Goal: Task Accomplishment & Management: Manage account settings

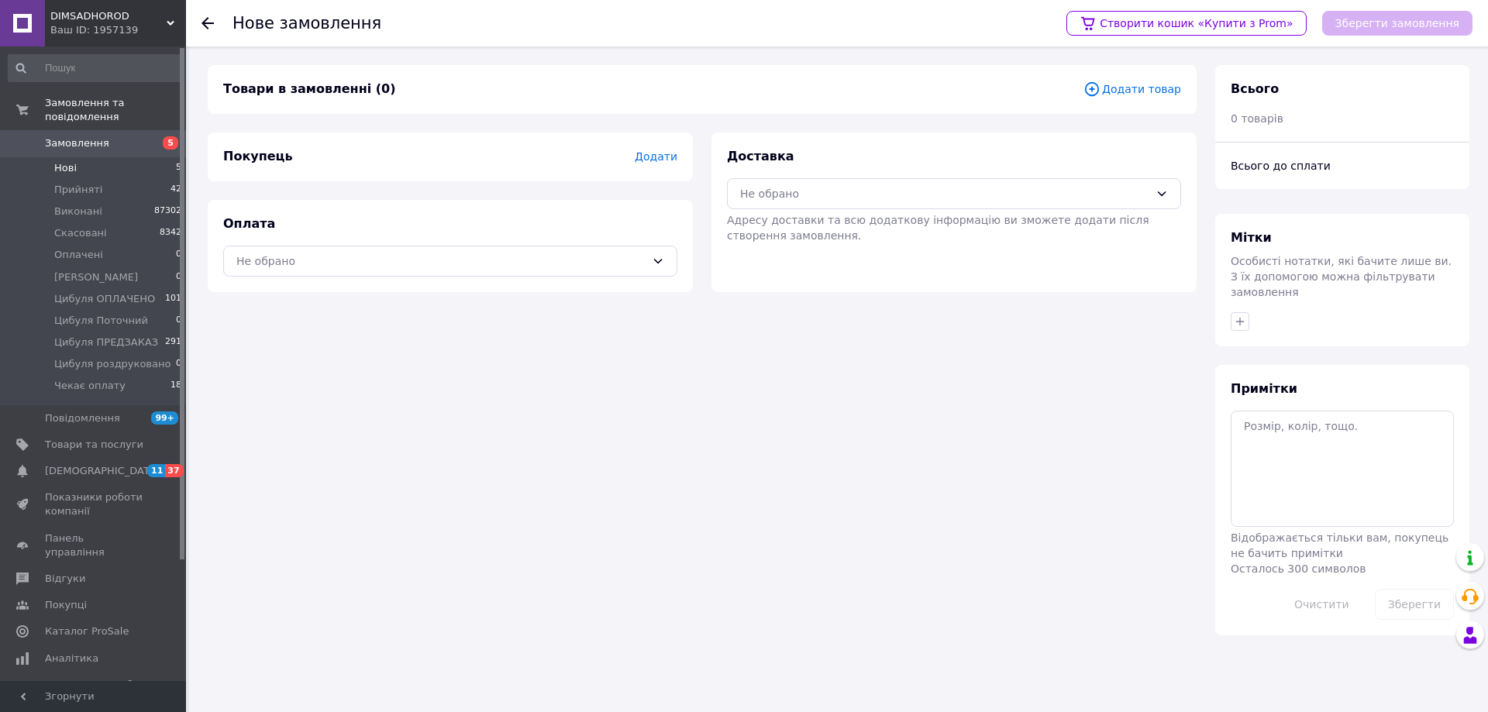
click at [74, 161] on span "Нові" at bounding box center [65, 168] width 22 height 14
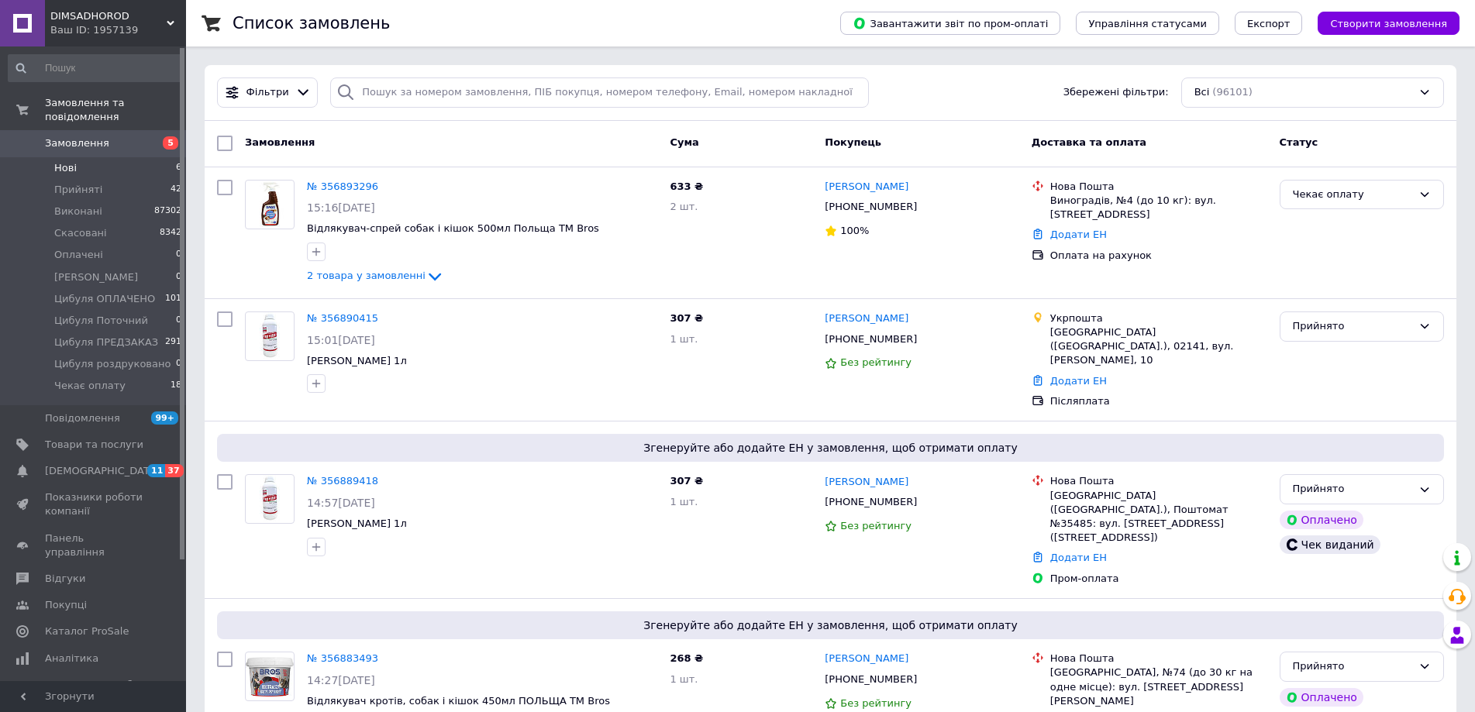
click at [61, 161] on span "Нові" at bounding box center [65, 168] width 22 height 14
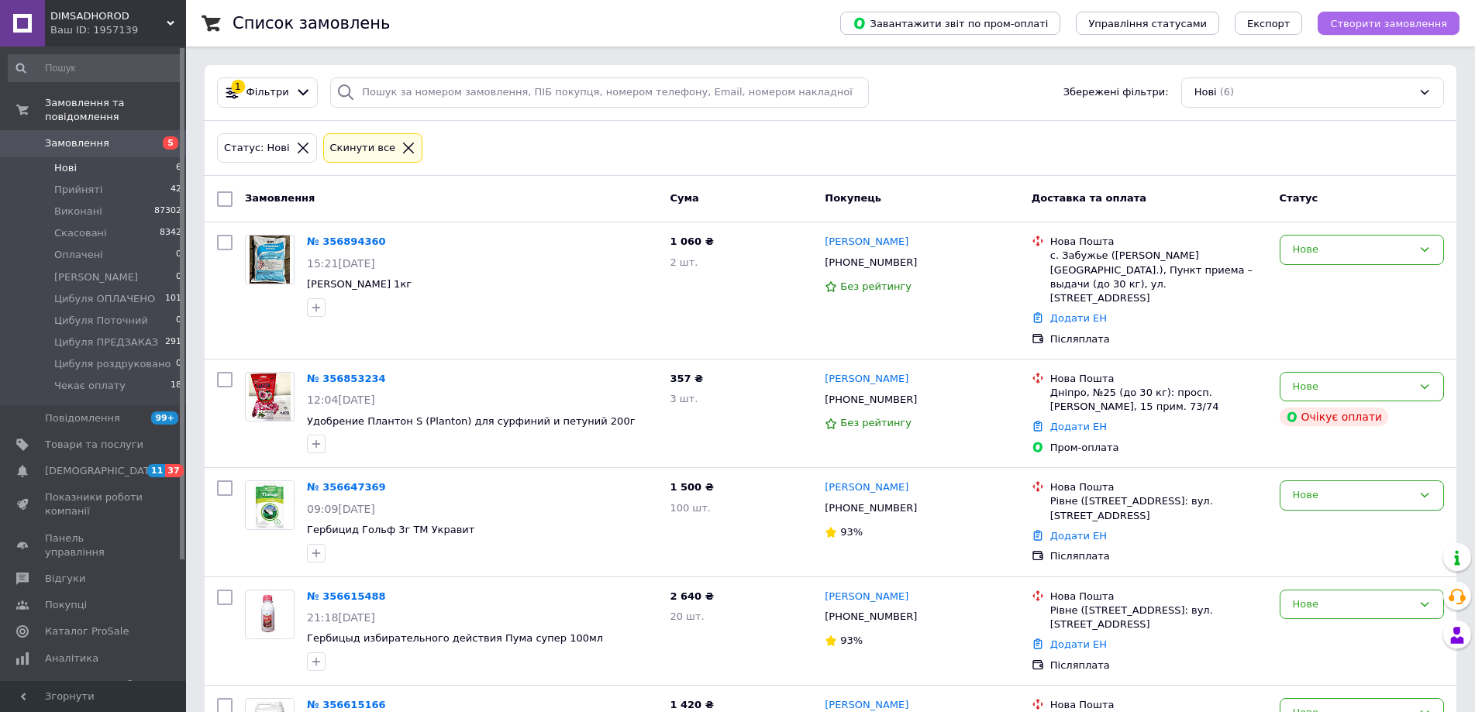
click at [1389, 22] on span "Створити замовлення" at bounding box center [1388, 24] width 117 height 12
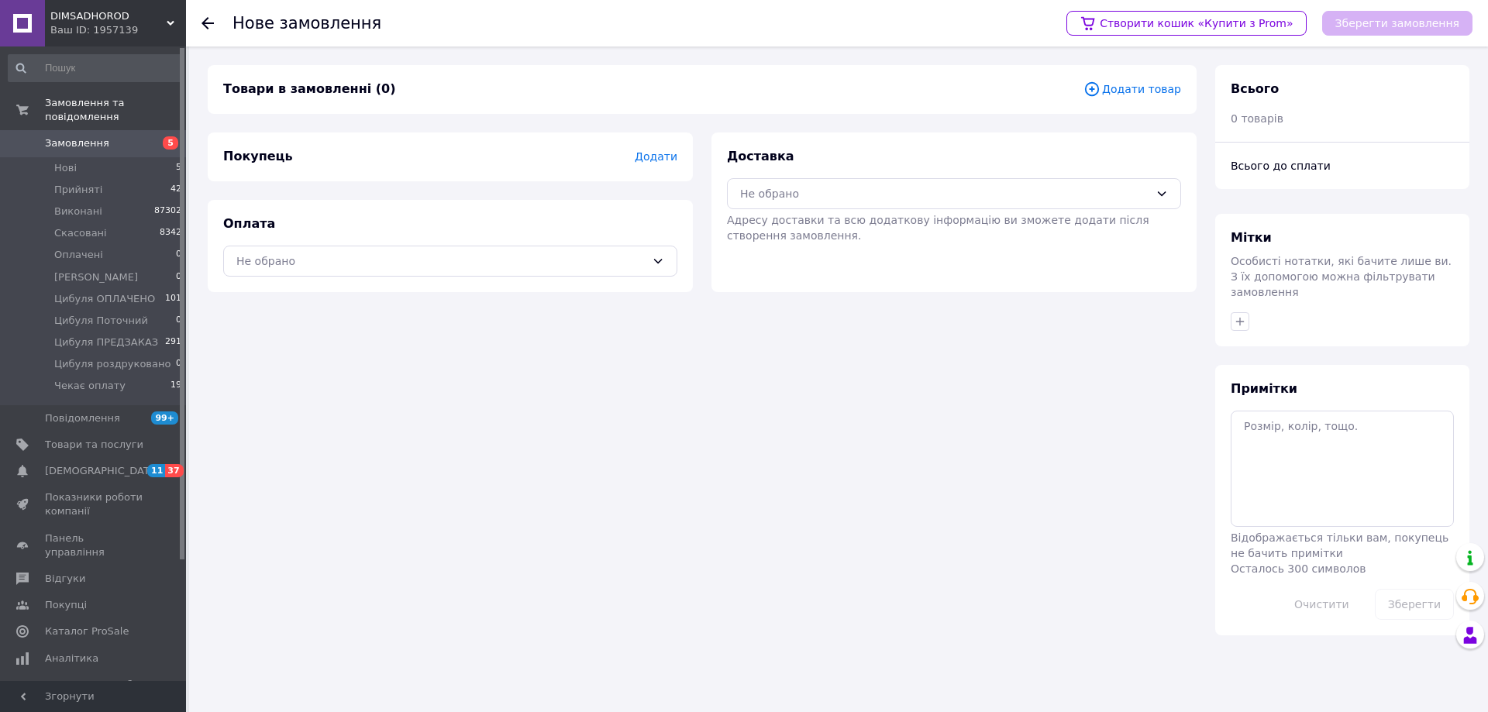
click at [1120, 82] on span "Додати товар" at bounding box center [1132, 89] width 98 height 17
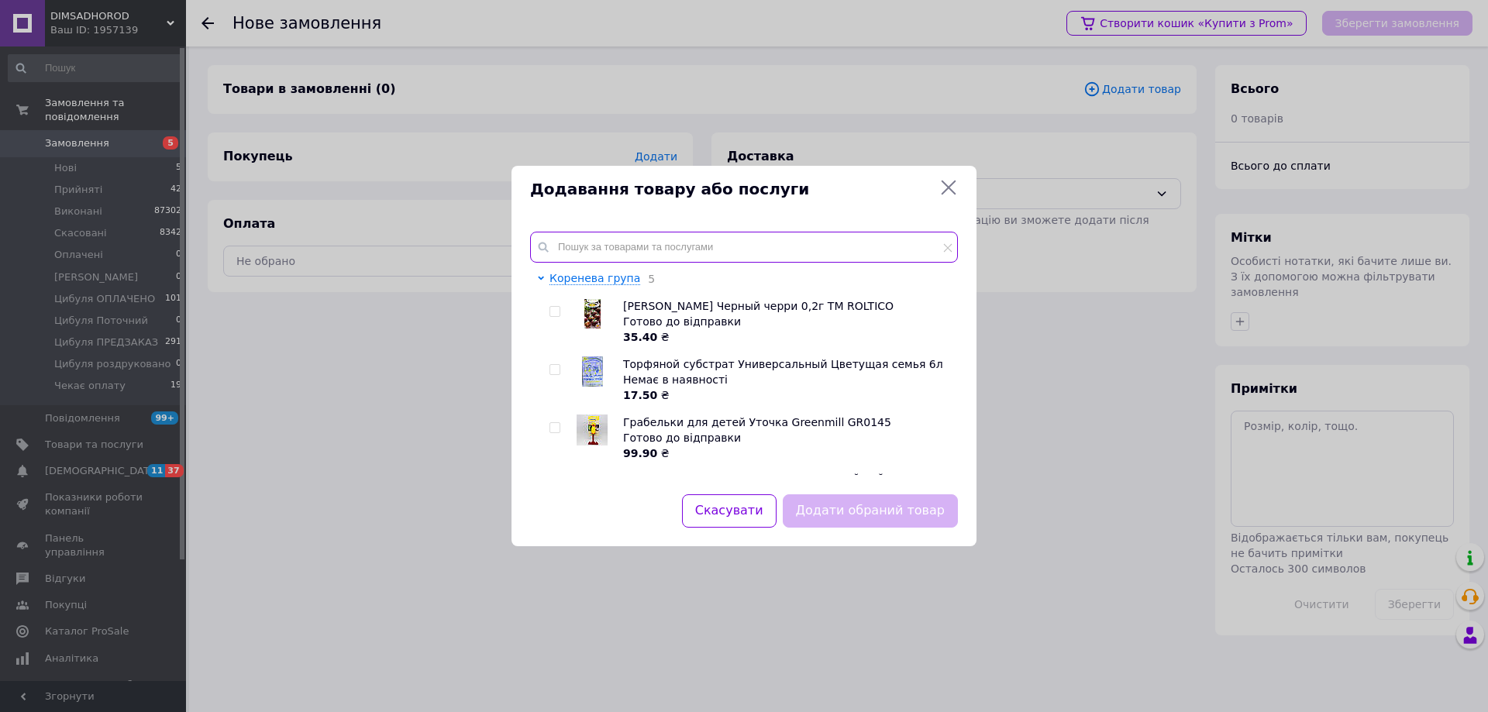
click at [794, 232] on input "text" at bounding box center [744, 247] width 428 height 31
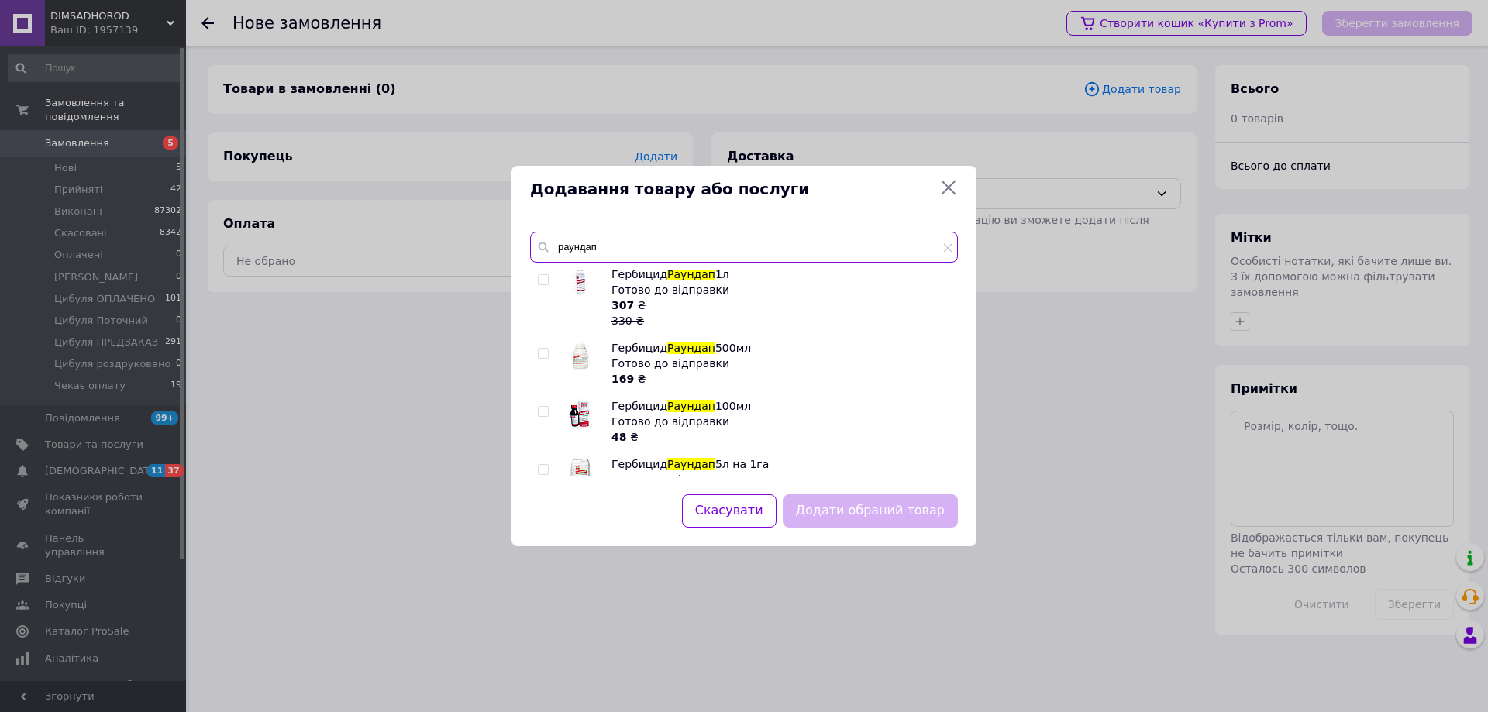
scroll to position [232, 0]
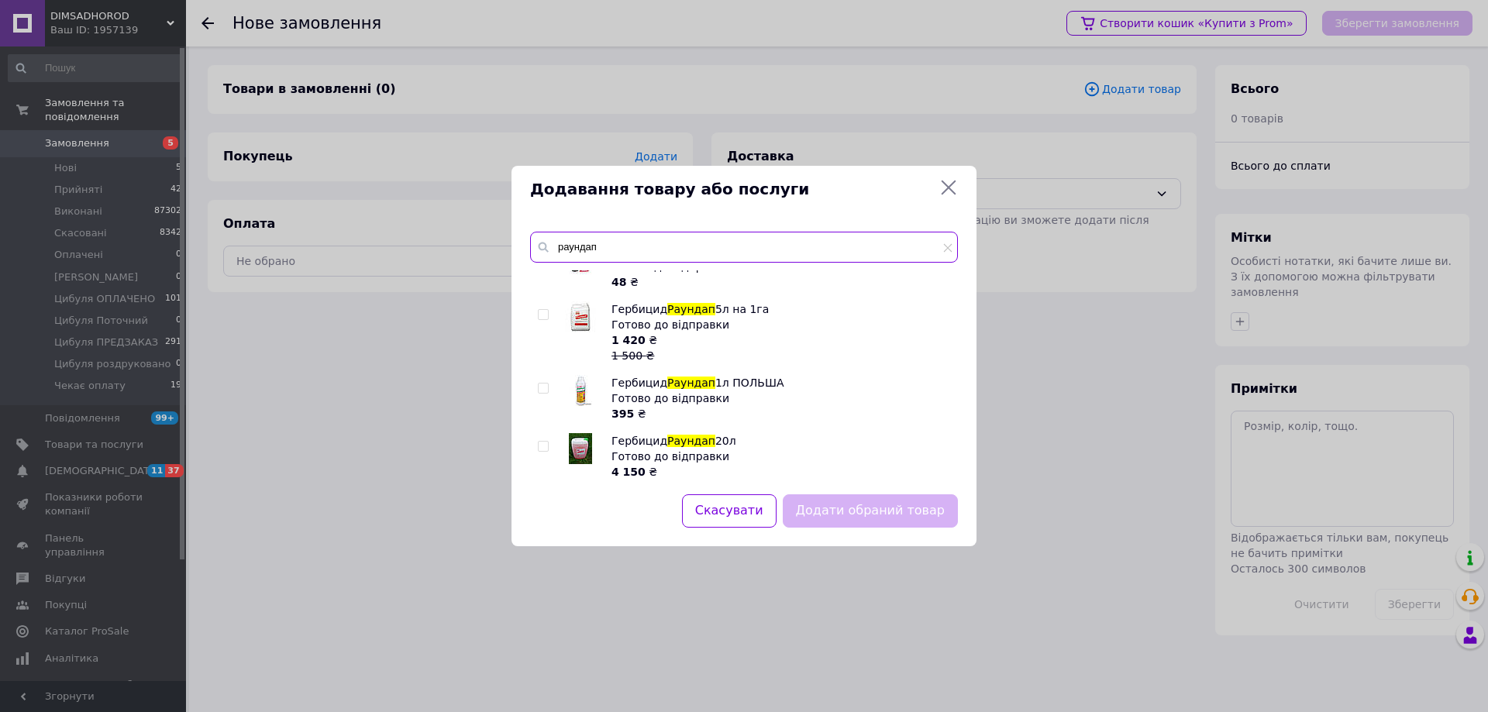
type input "раундап"
click at [542, 316] on input "checkbox" at bounding box center [543, 315] width 10 height 10
checkbox input "true"
click at [854, 509] on button "Додати обраний товар" at bounding box center [870, 510] width 175 height 33
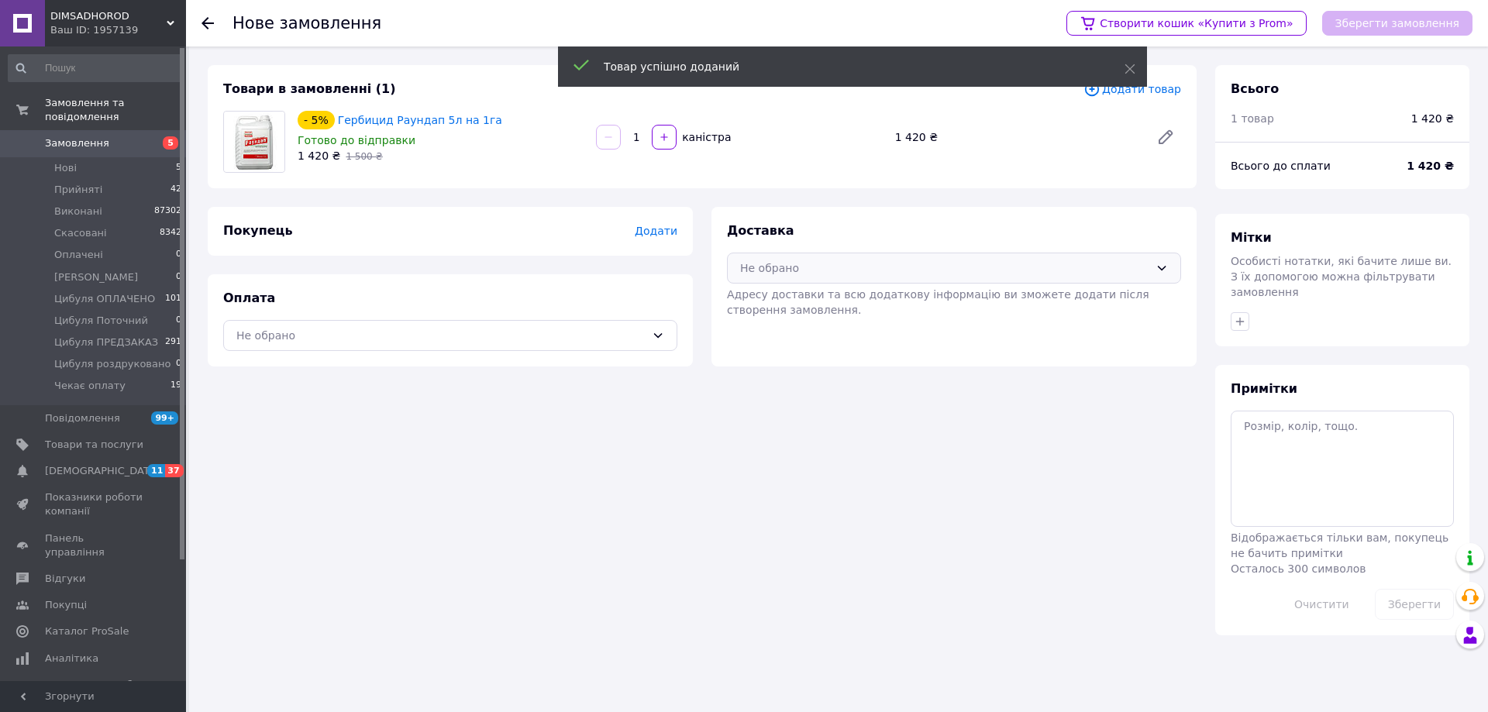
click at [794, 260] on div "Не обрано" at bounding box center [944, 268] width 409 height 17
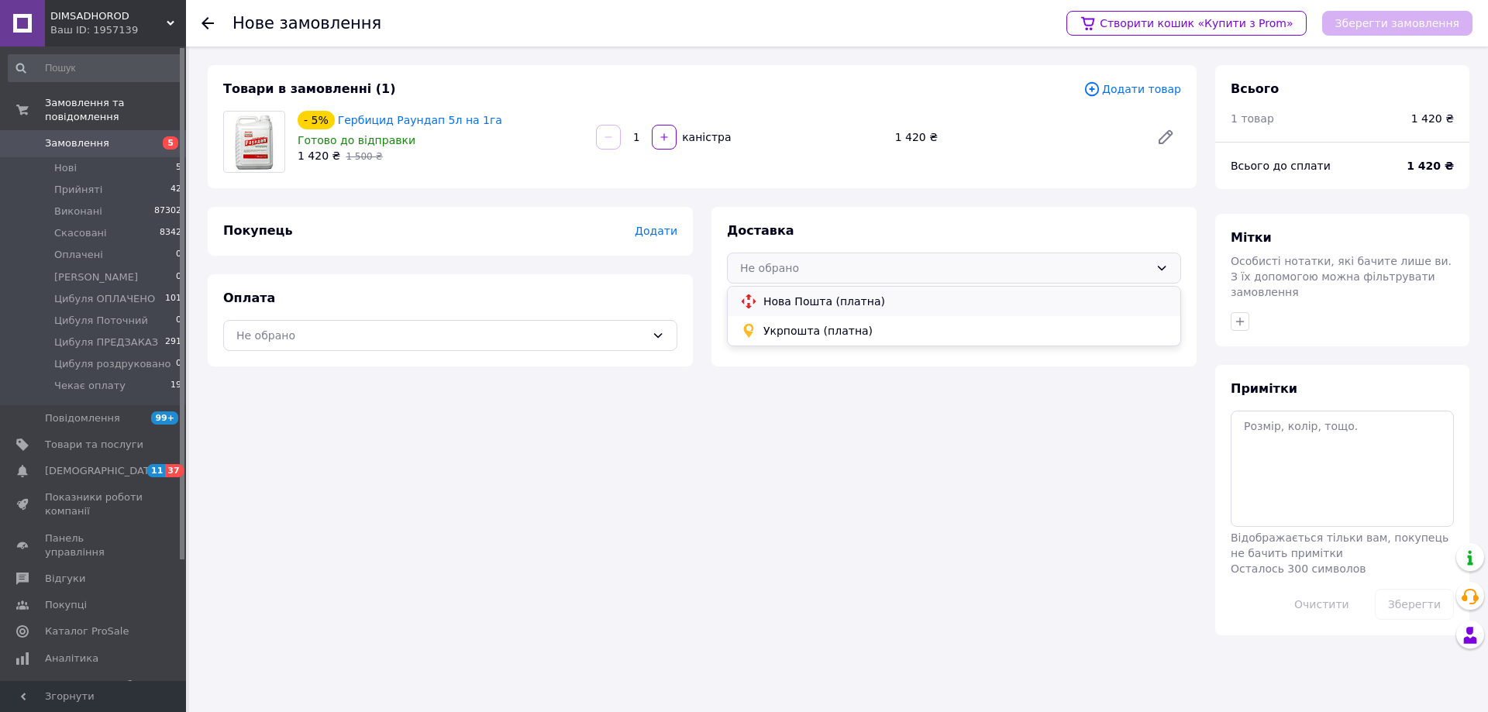
click at [786, 306] on span "Нова Пошта (платна)" at bounding box center [965, 301] width 405 height 15
click at [493, 339] on div "Не обрано" at bounding box center [440, 335] width 409 height 17
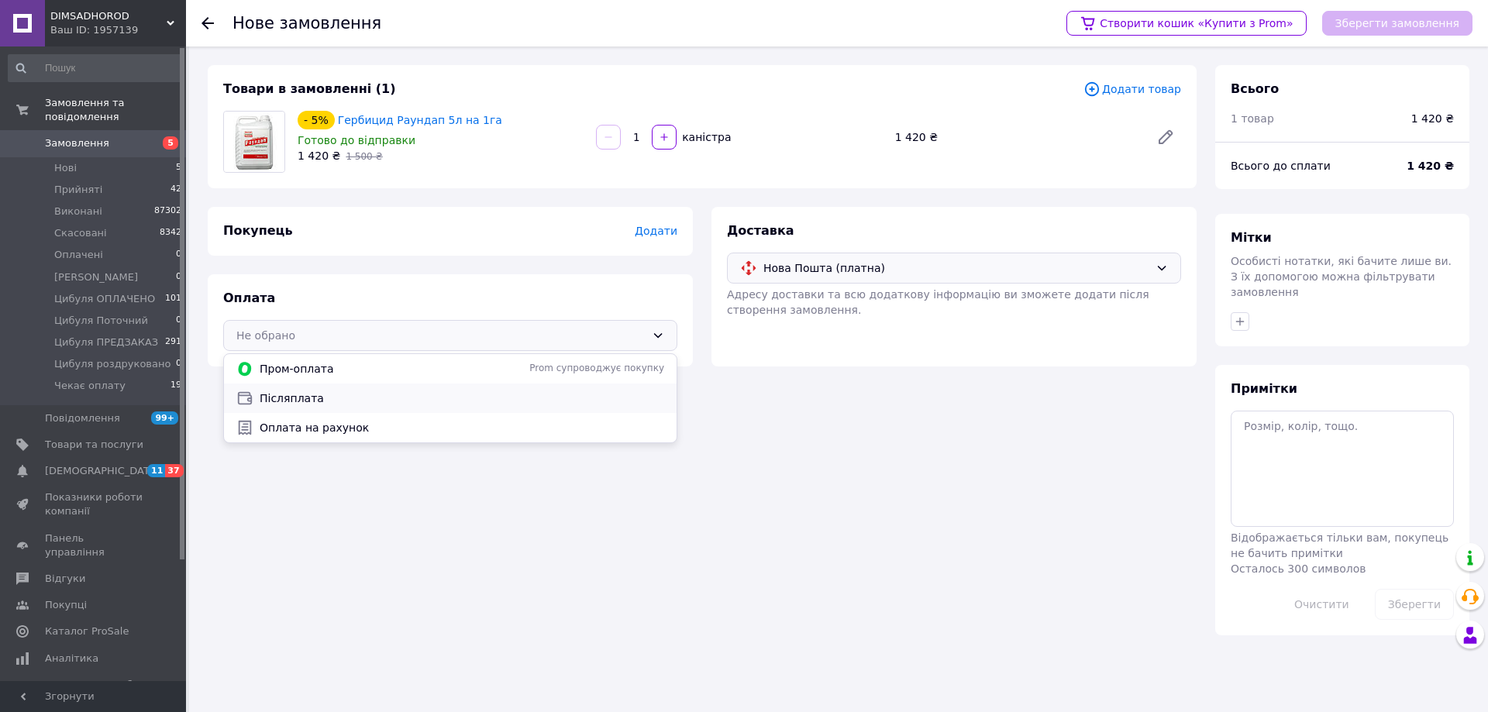
click at [315, 399] on span "Післяплата" at bounding box center [462, 398] width 405 height 15
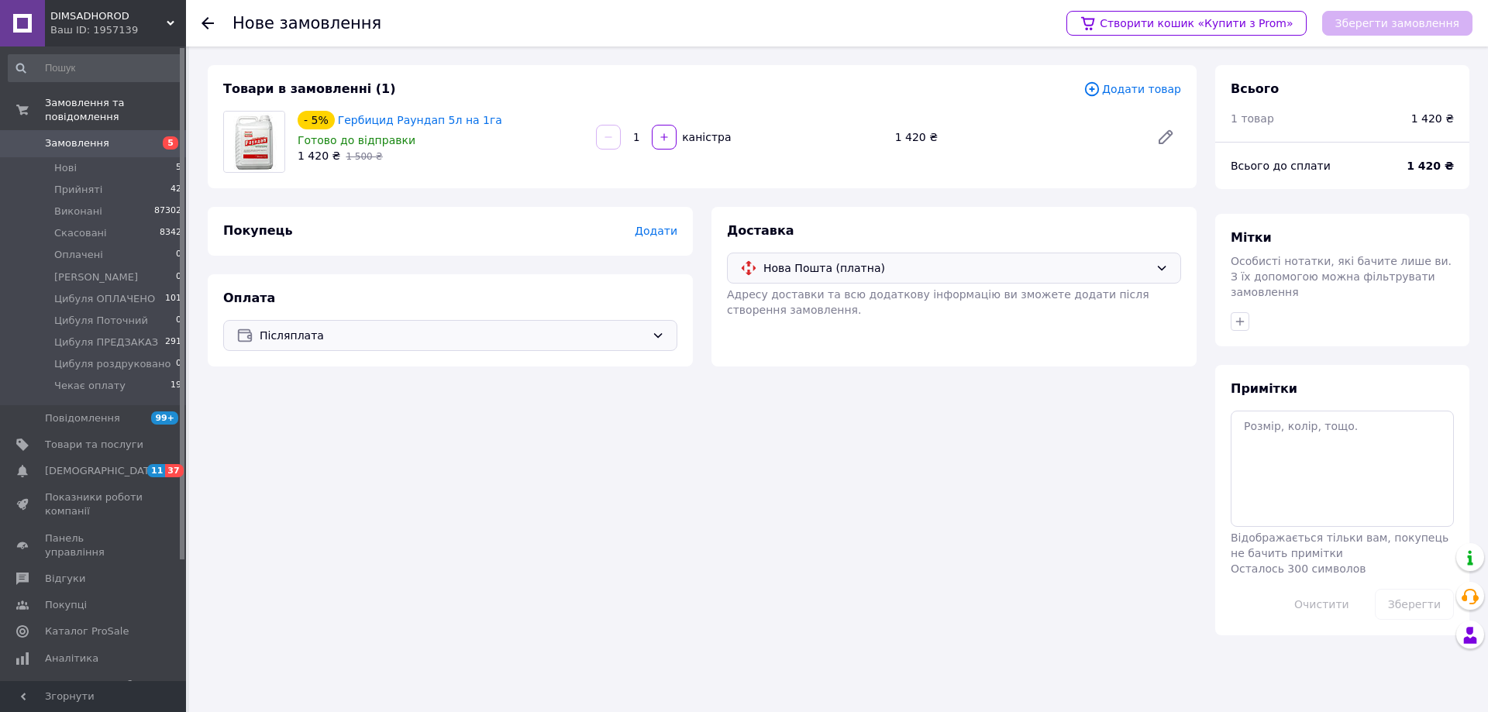
click at [670, 229] on span "Додати" at bounding box center [656, 231] width 43 height 12
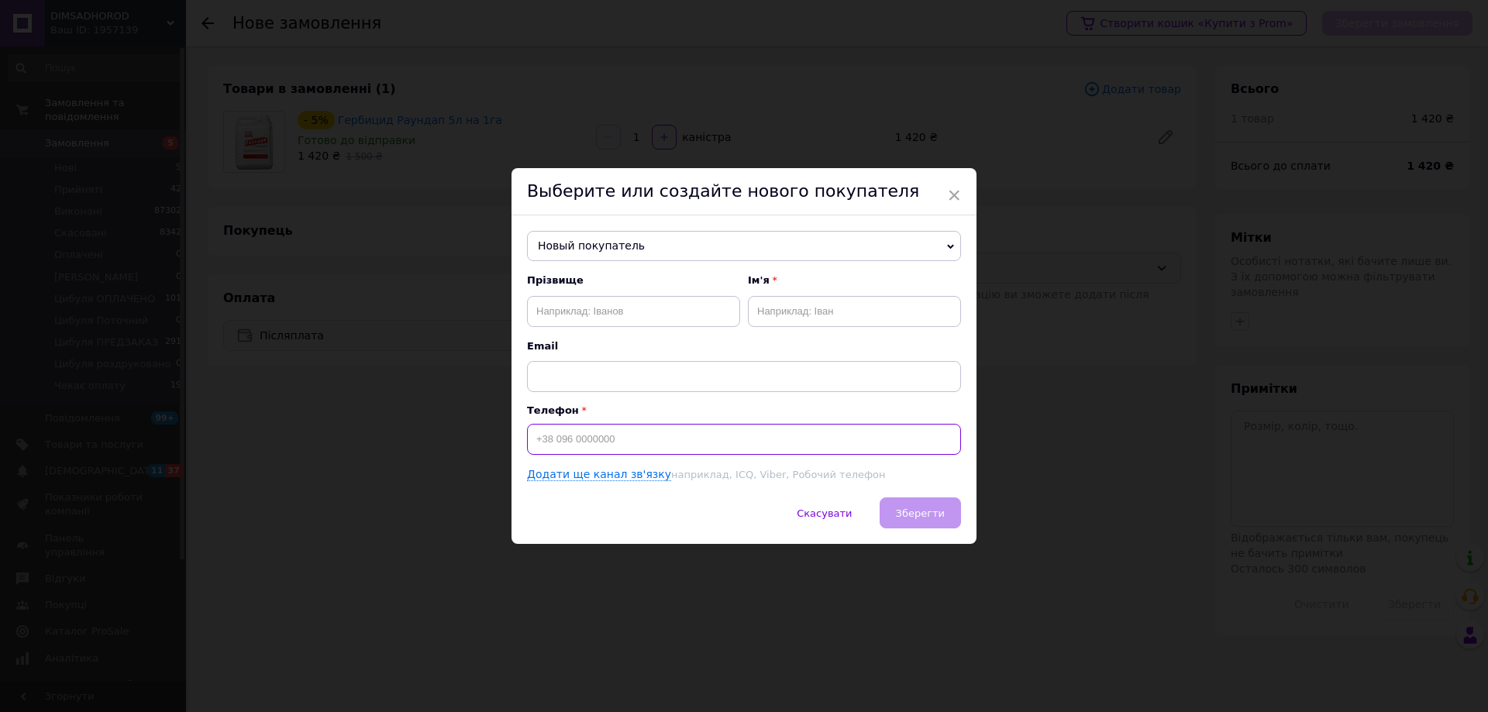
click at [545, 427] on input at bounding box center [744, 439] width 434 height 31
type input "[PHONE_NUMBER]"
click at [611, 321] on input "text" at bounding box center [633, 311] width 213 height 31
type input "Волинець"
click at [827, 309] on input "text" at bounding box center [854, 311] width 213 height 31
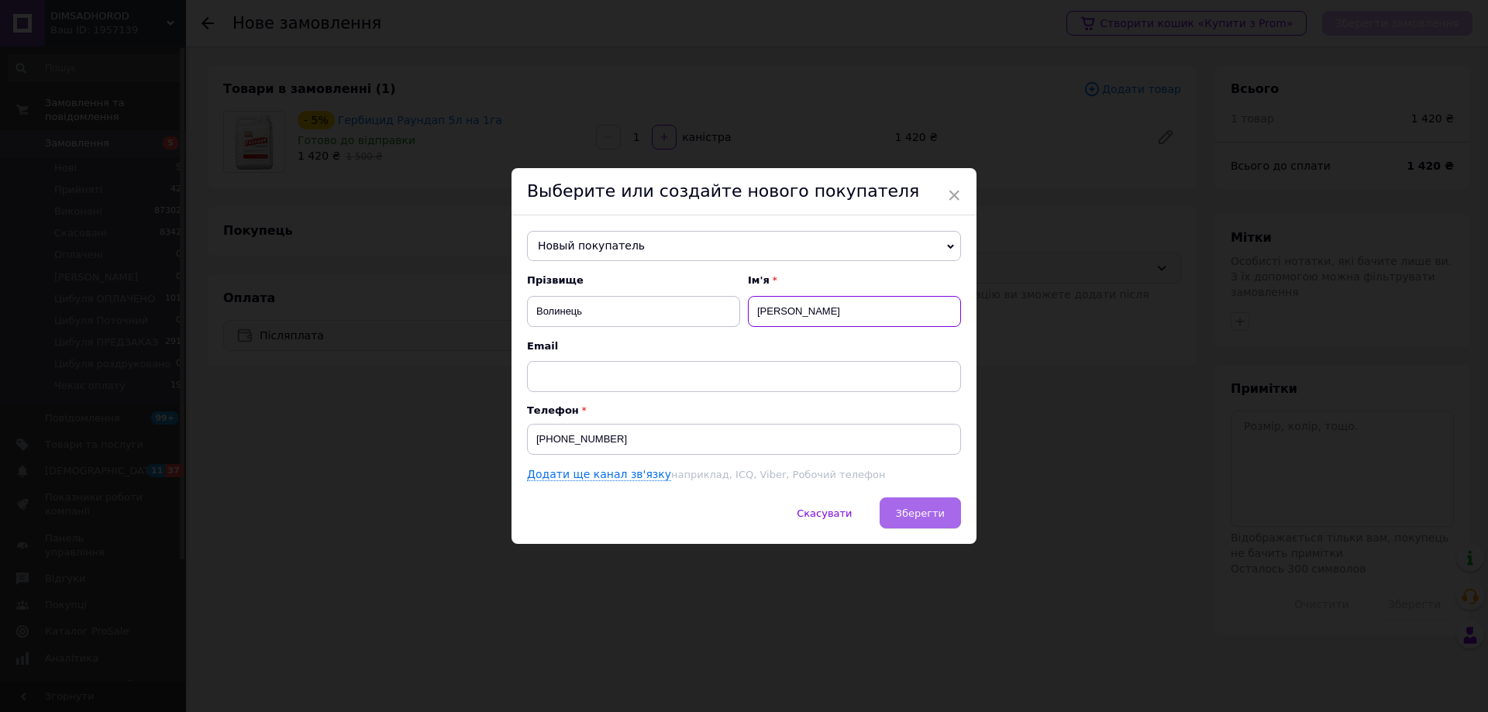
type input "[PERSON_NAME]"
click at [938, 504] on button "Зберегти" at bounding box center [920, 513] width 81 height 31
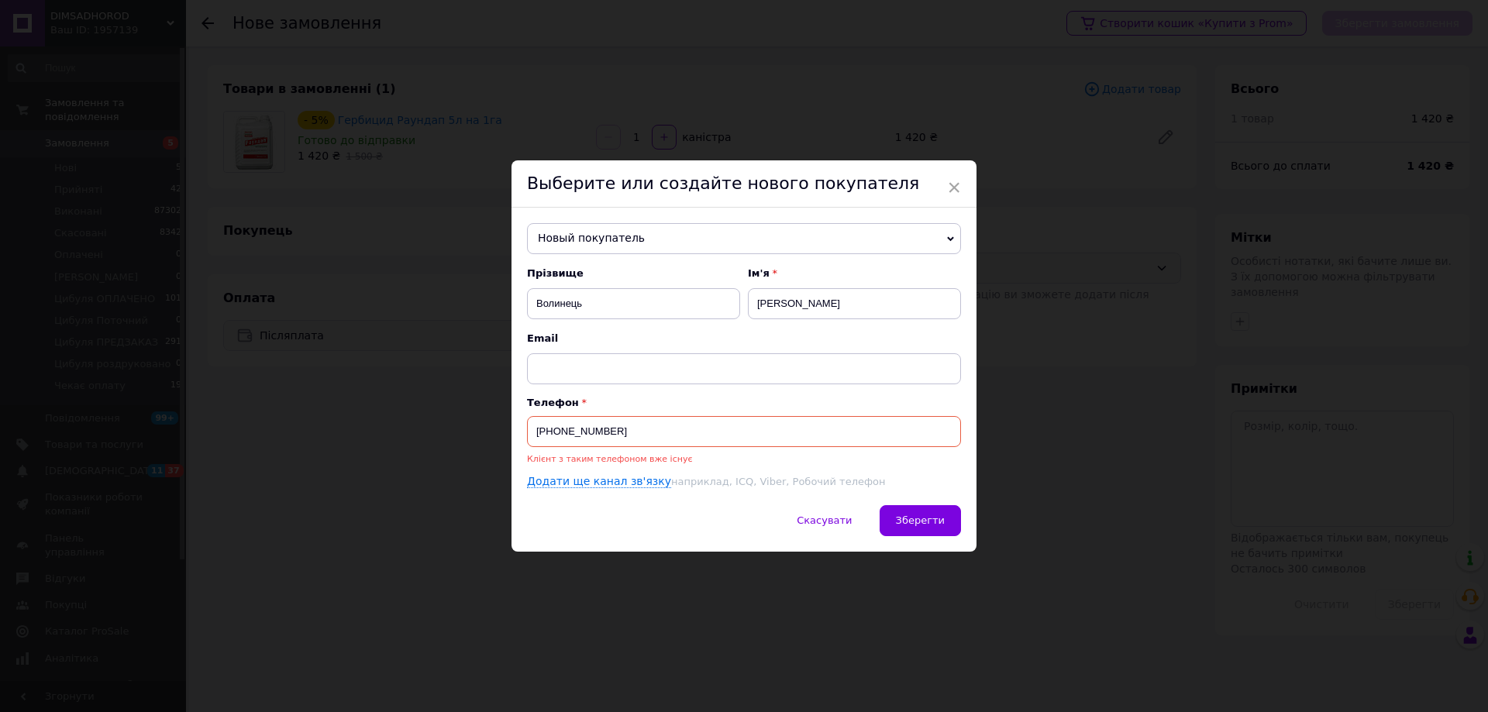
click at [660, 442] on input "[PHONE_NUMBER]" at bounding box center [744, 431] width 434 height 31
click at [593, 236] on span "Новый покупатель" at bounding box center [744, 238] width 434 height 31
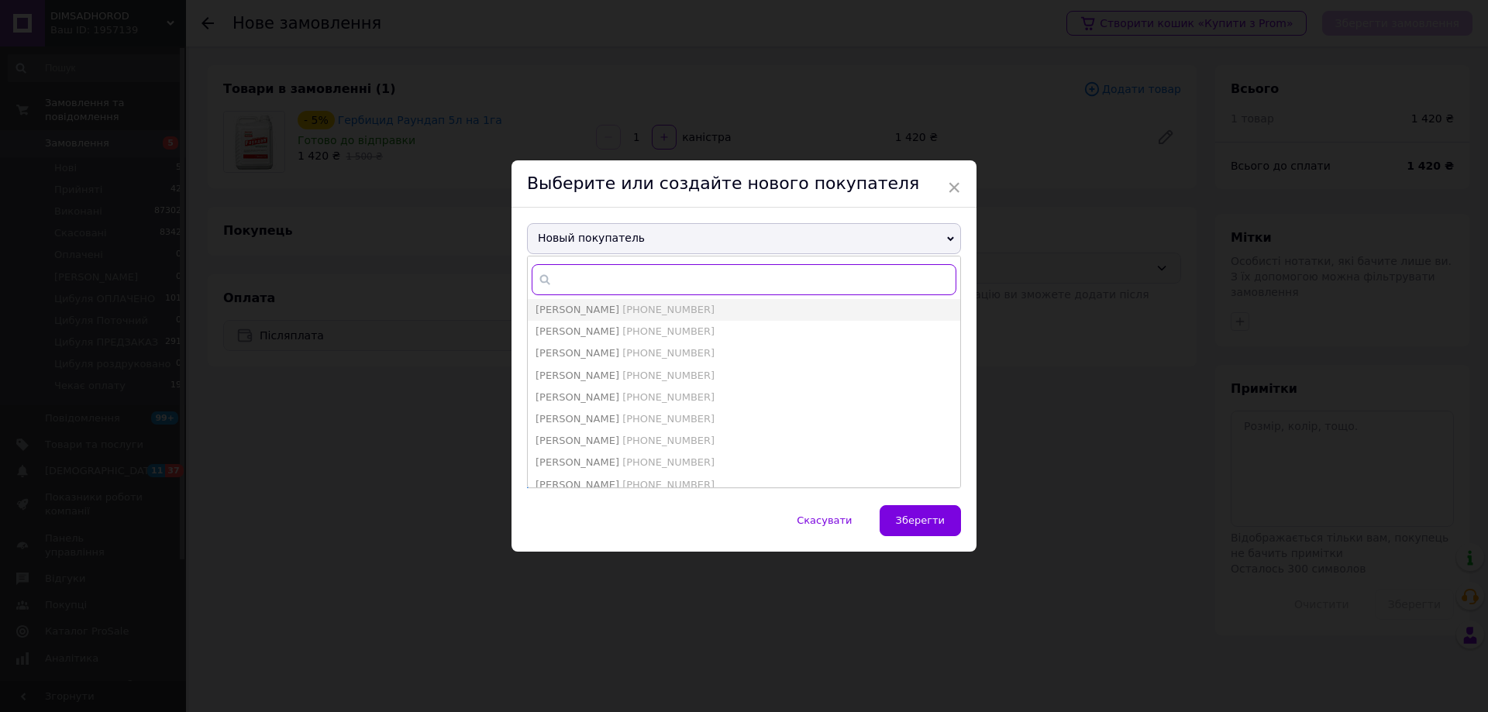
paste input "[PHONE_NUMBER]"
type input "[PHONE_NUMBER]"
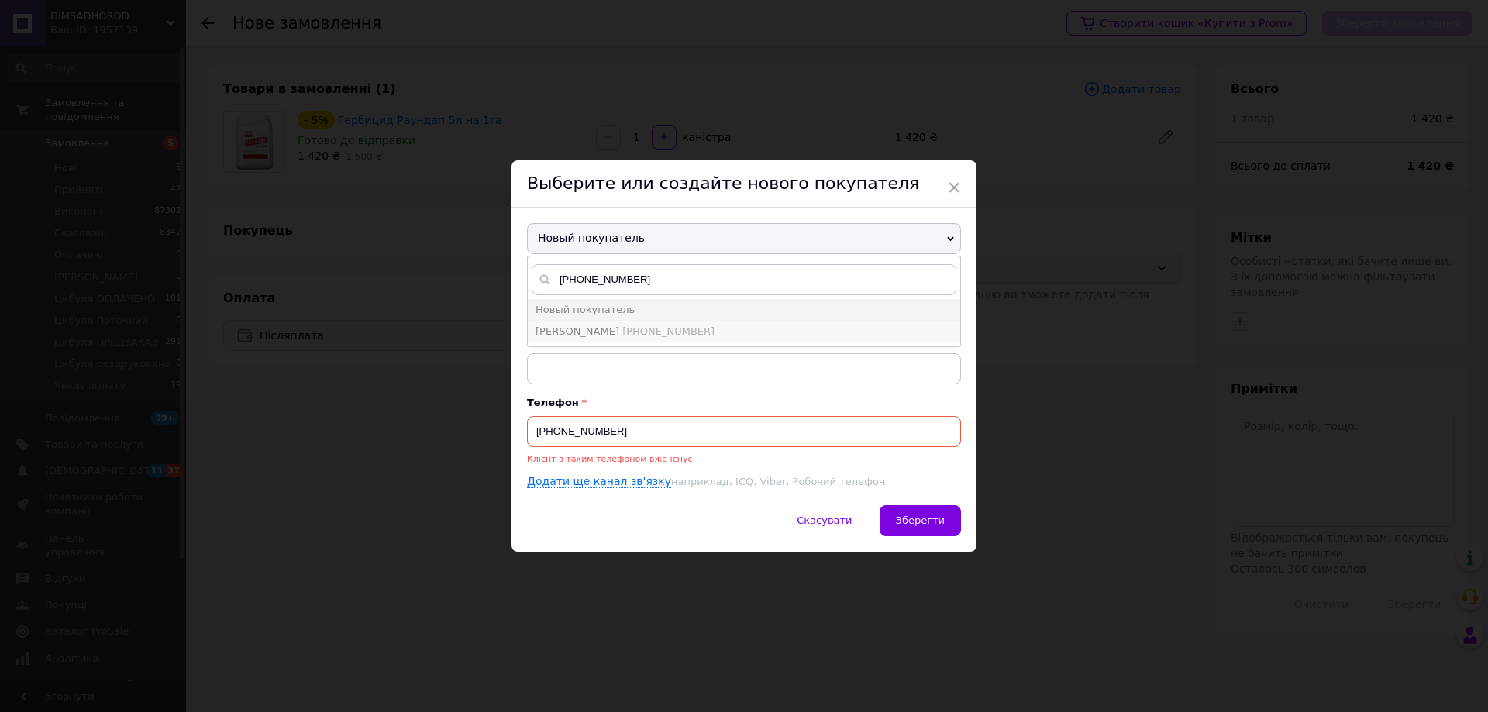
click at [611, 328] on span "[PERSON_NAME]" at bounding box center [577, 331] width 84 height 12
type input "[PERSON_NAME]"
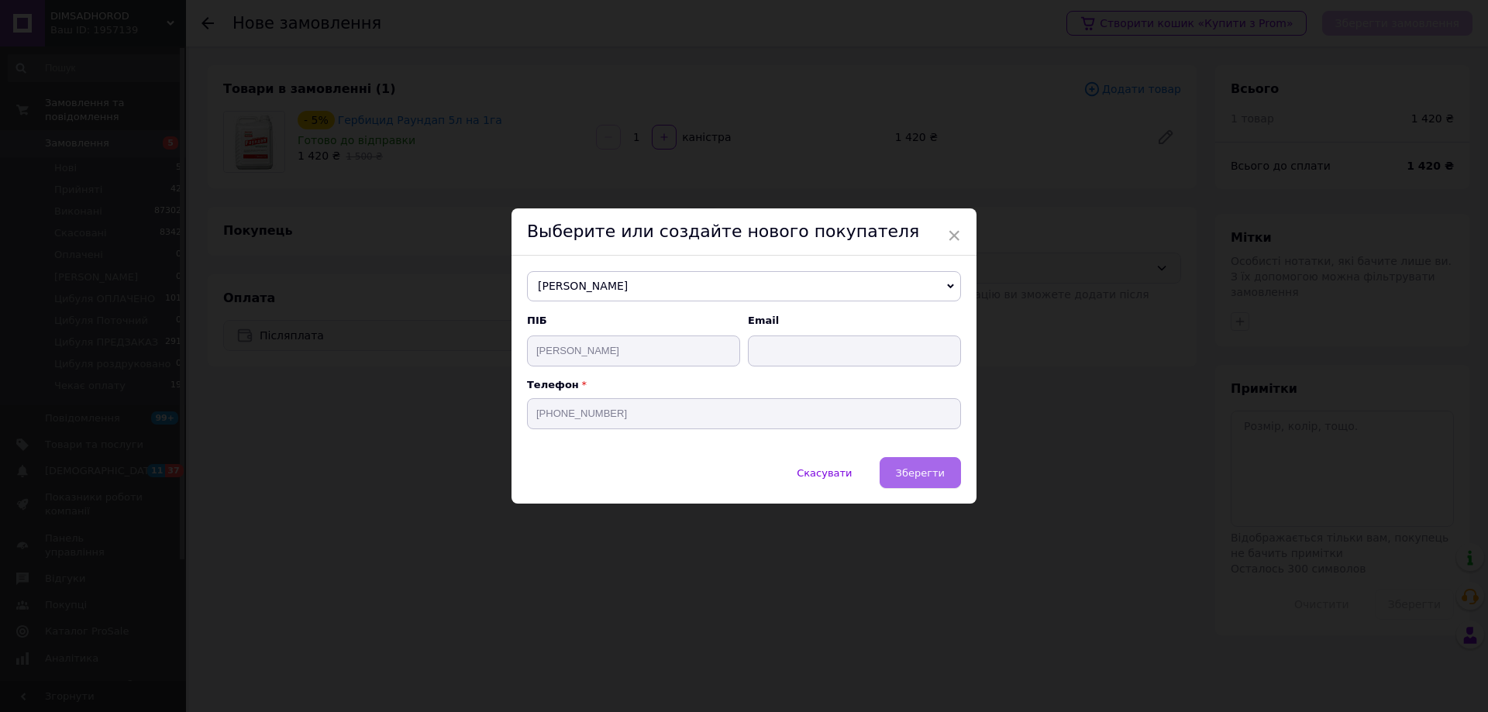
click at [928, 465] on button "Зберегти" at bounding box center [920, 472] width 81 height 31
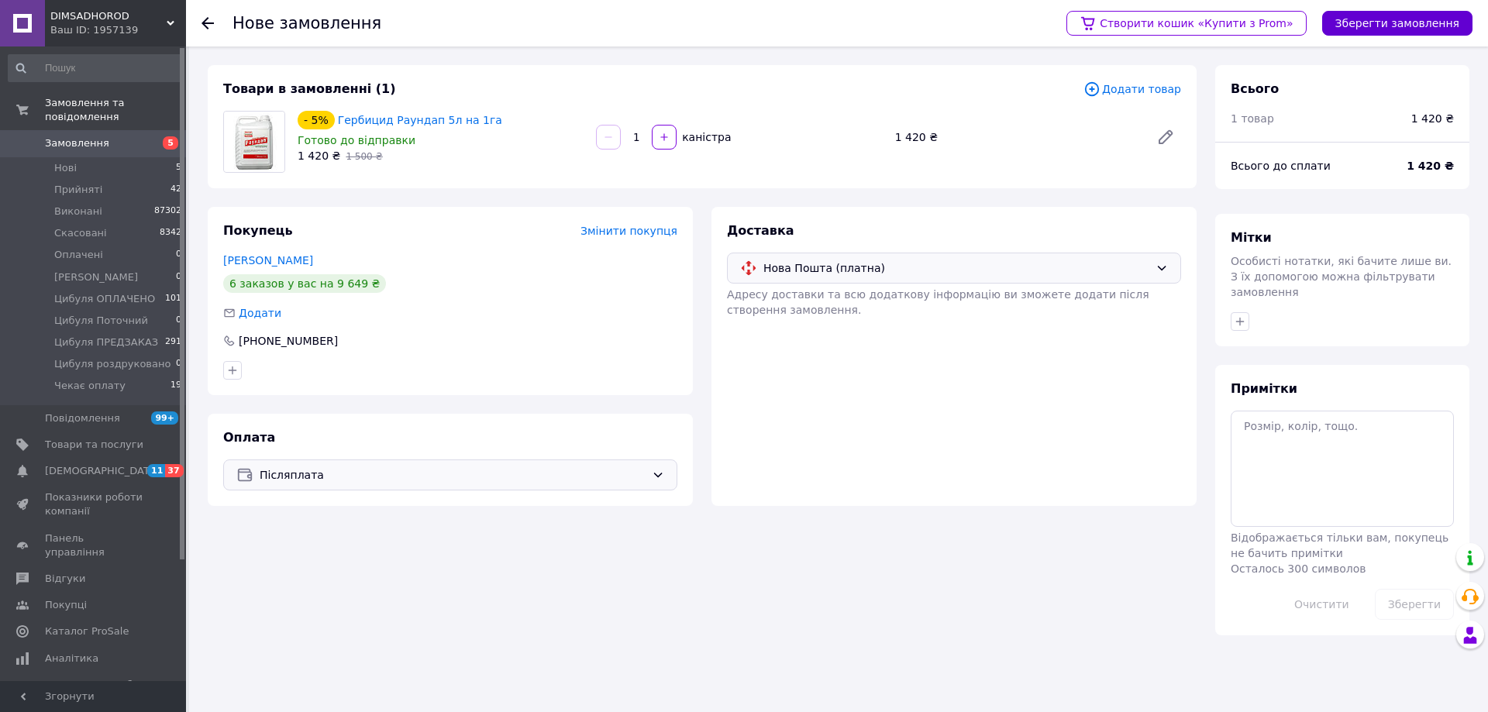
click at [1365, 23] on button "Зберегти замовлення" at bounding box center [1397, 23] width 150 height 25
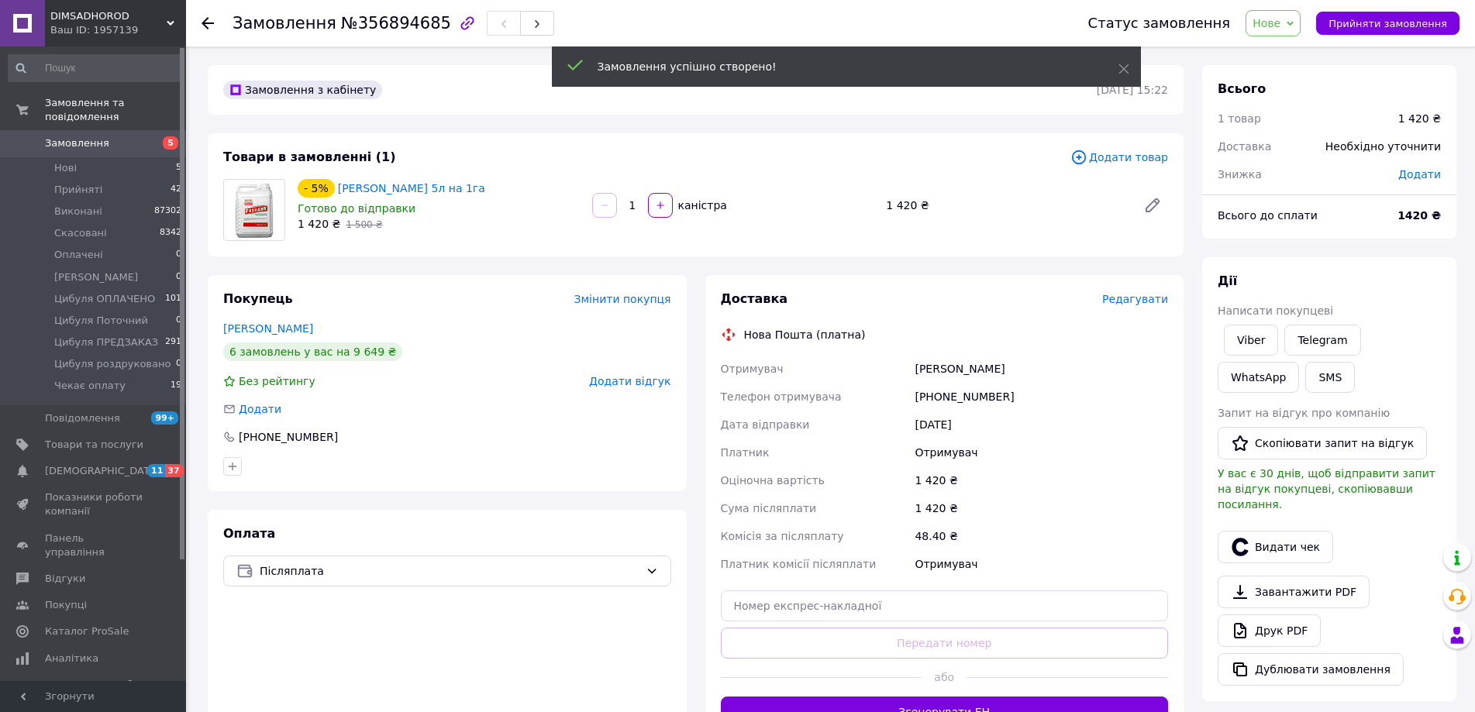
click at [1146, 301] on span "Редагувати" at bounding box center [1135, 299] width 66 height 12
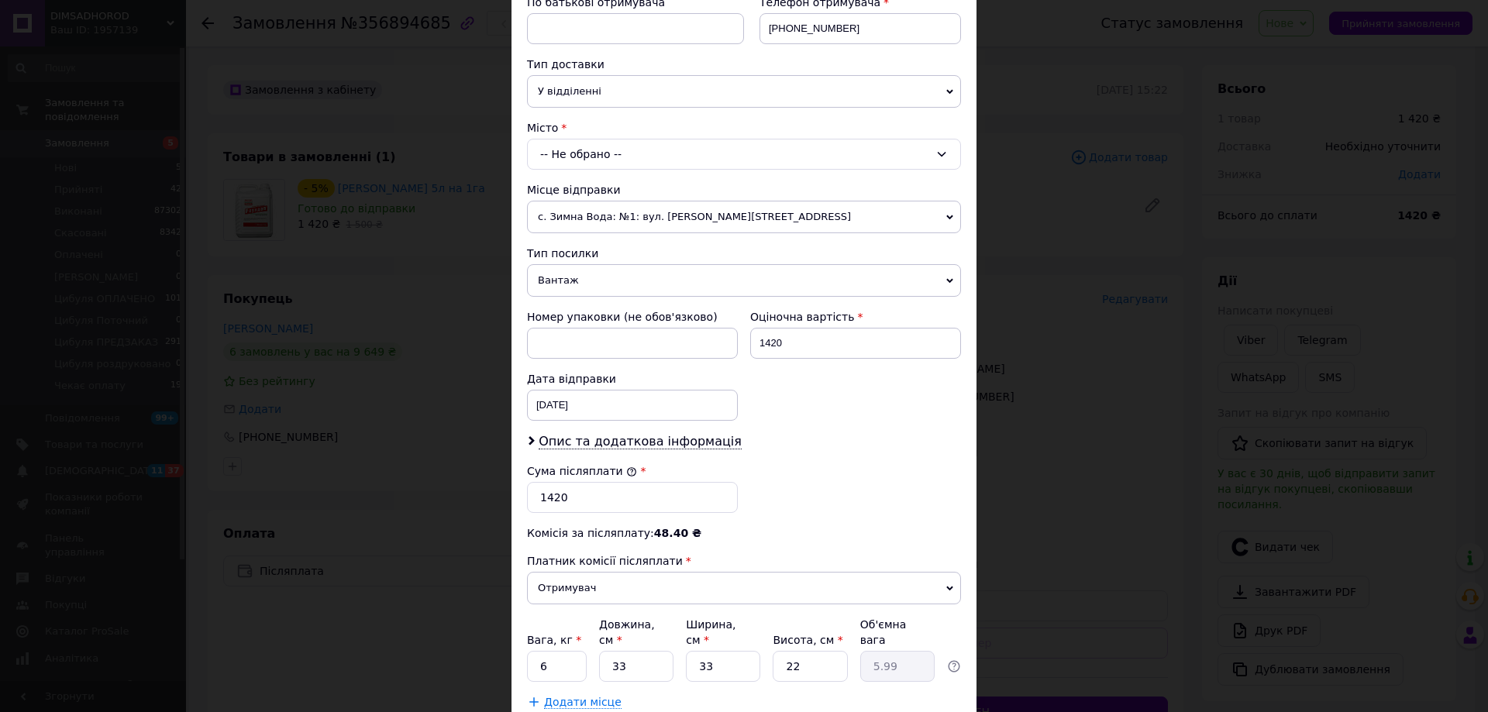
scroll to position [77, 0]
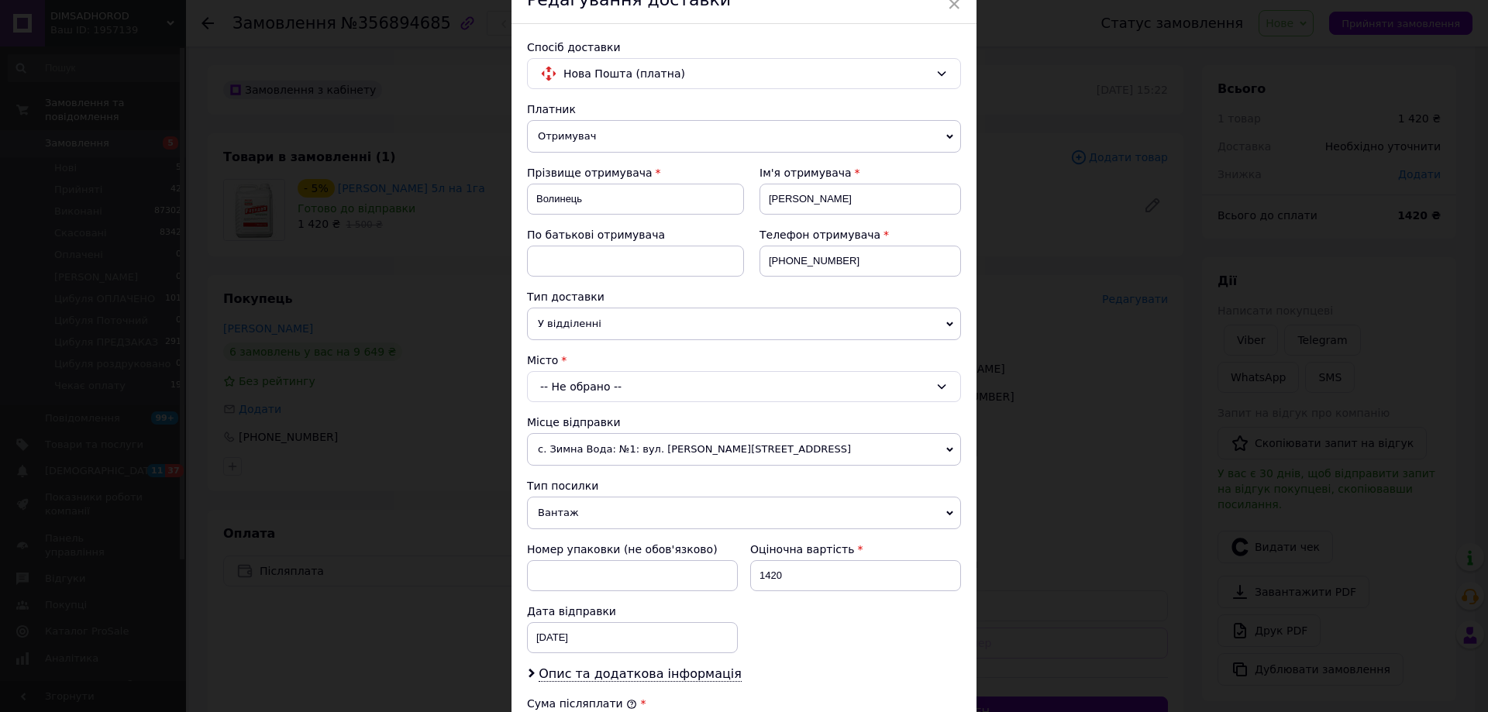
click at [573, 384] on div "-- Не обрано --" at bounding box center [744, 386] width 434 height 31
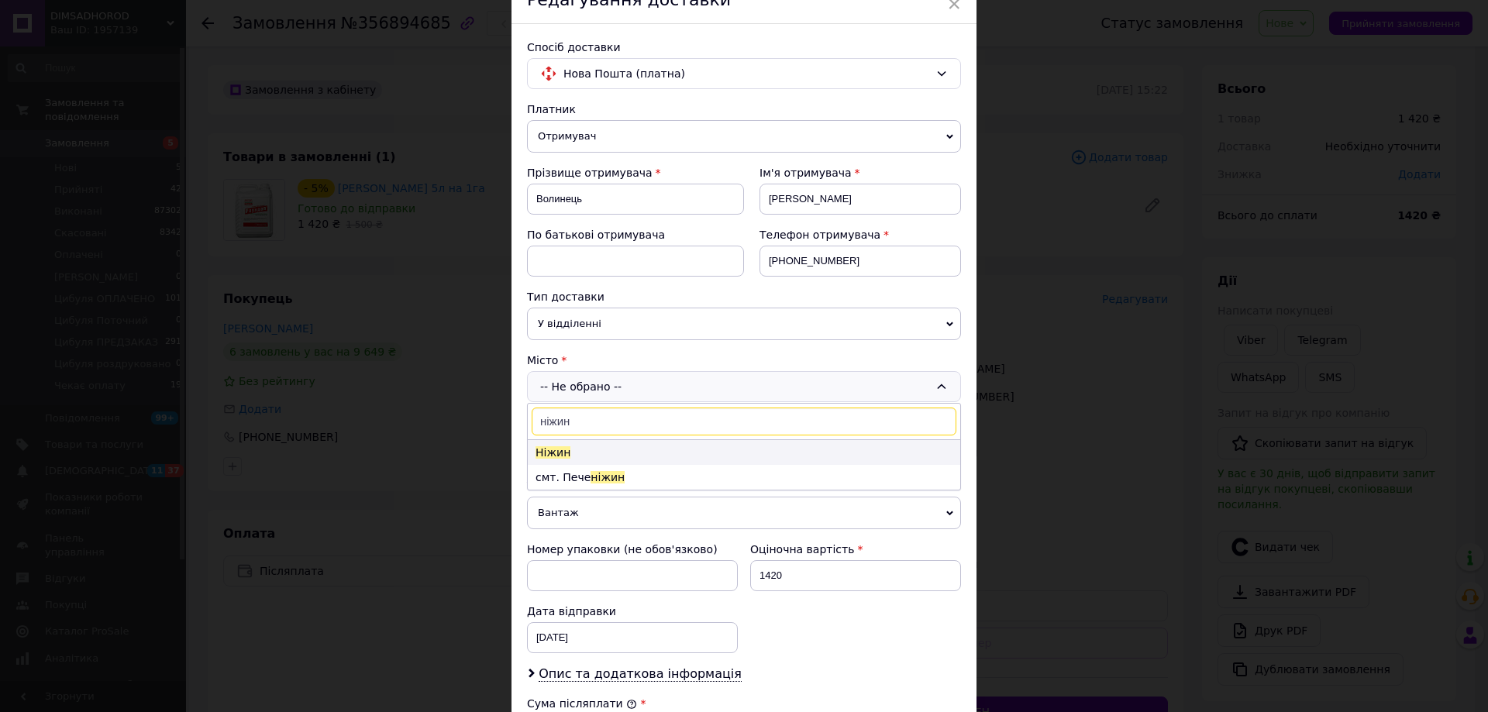
type input "ніжин"
click at [569, 450] on li "Ніжин" at bounding box center [744, 452] width 432 height 25
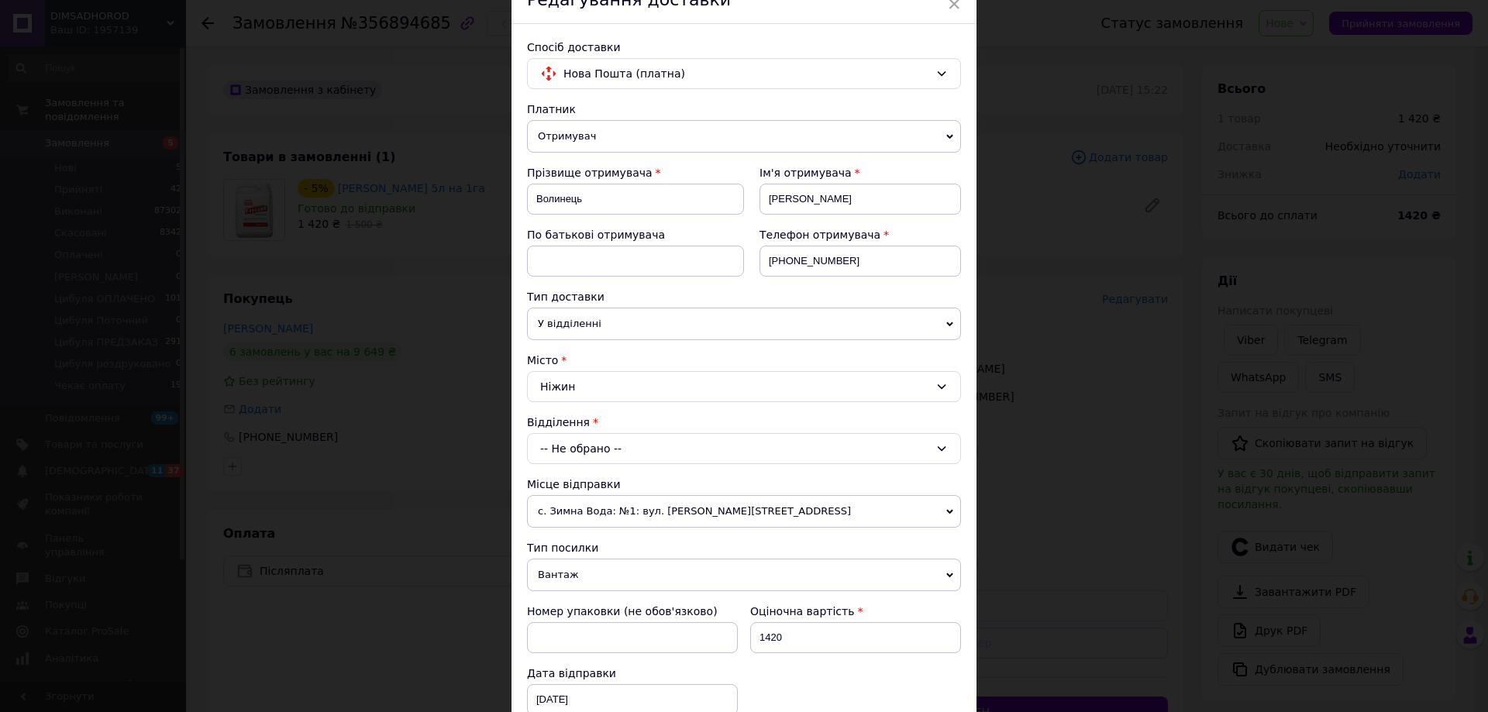
click at [569, 450] on div "-- Не обрано --" at bounding box center [744, 448] width 434 height 31
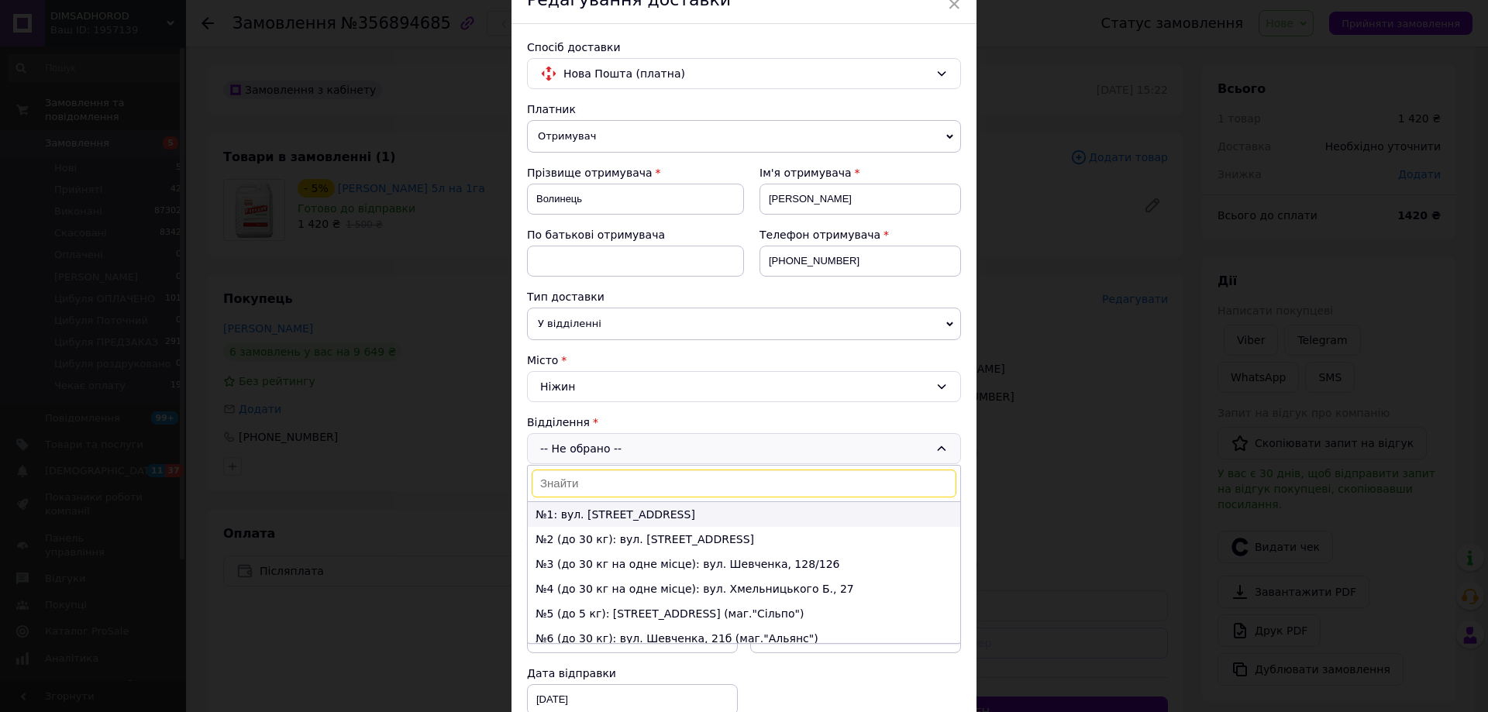
click at [552, 508] on li "№1: вул. [STREET_ADDRESS]" at bounding box center [744, 514] width 432 height 25
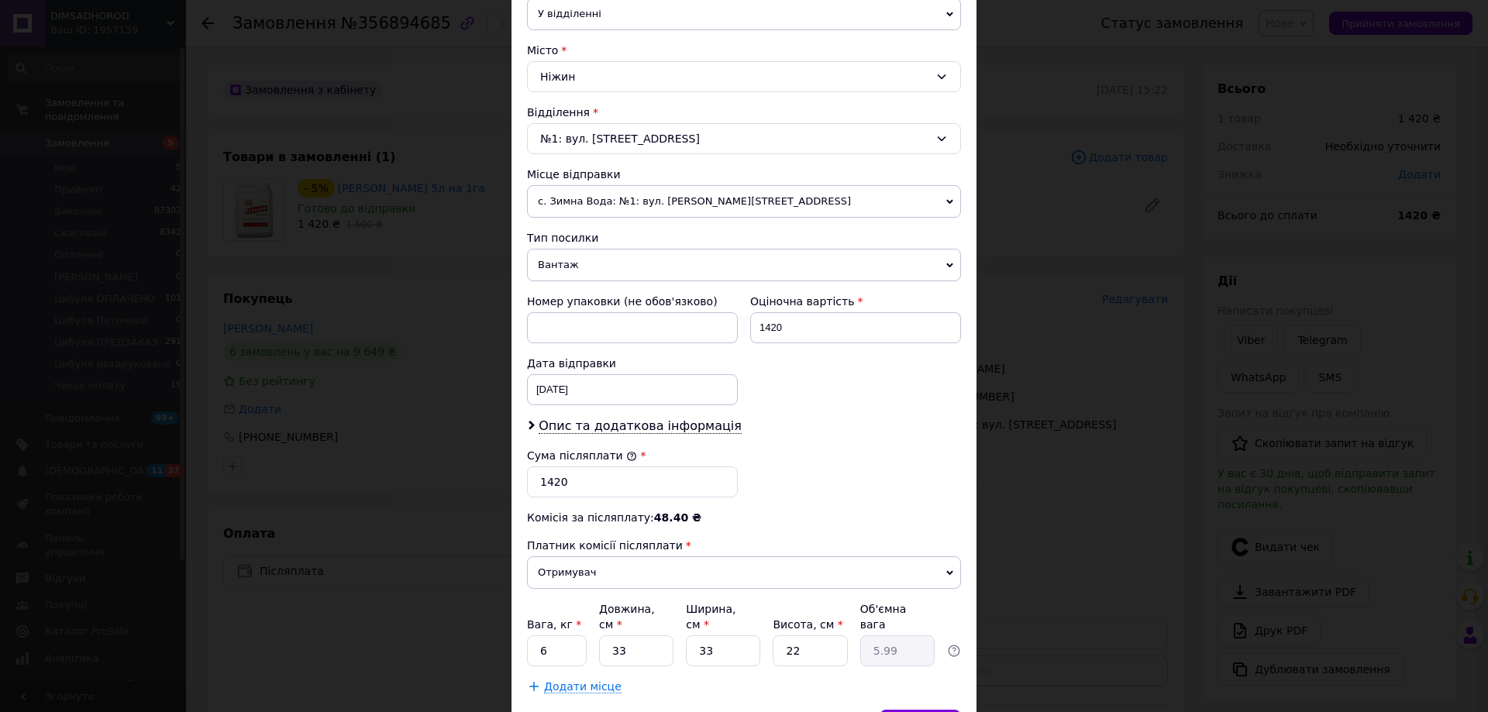
scroll to position [470, 0]
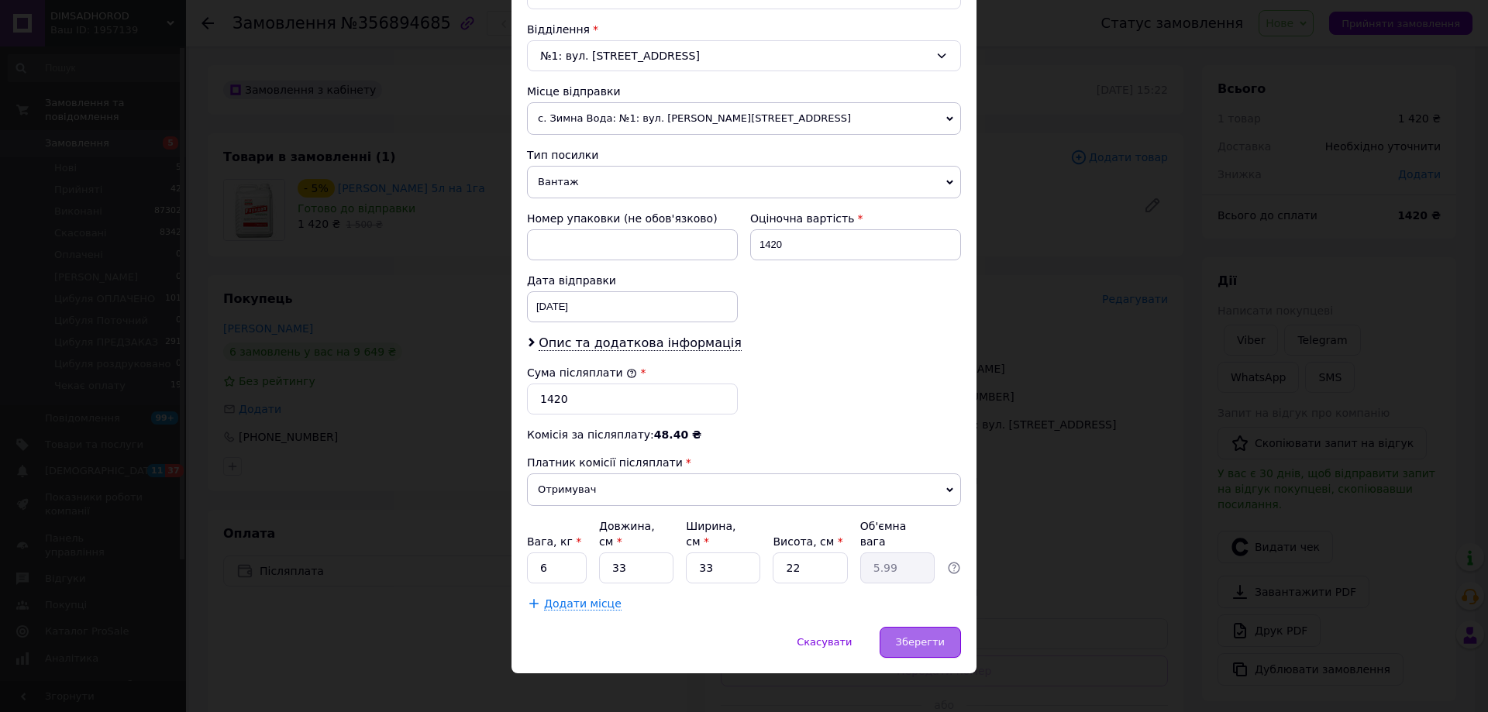
click at [909, 636] on span "Зберегти" at bounding box center [920, 642] width 49 height 12
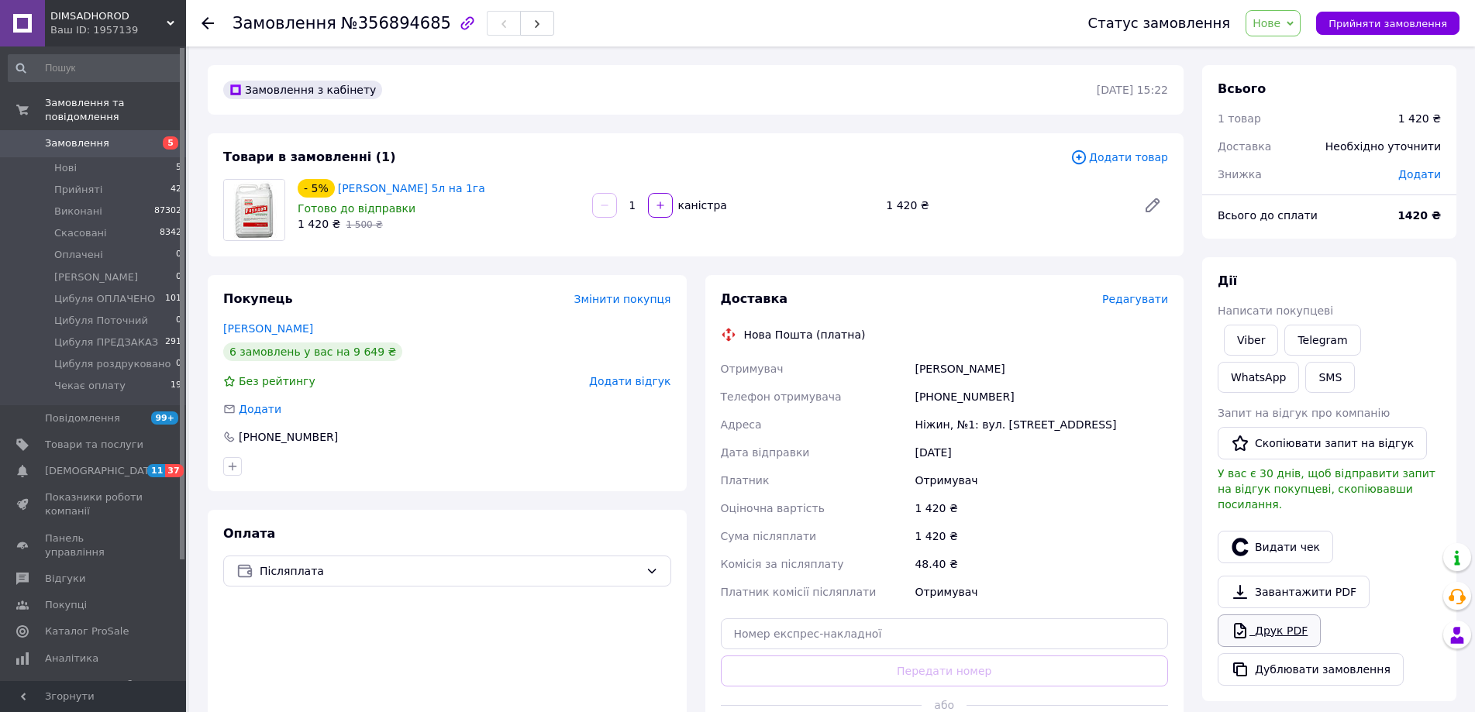
click at [1282, 615] on link "Друк PDF" at bounding box center [1268, 631] width 103 height 33
click at [1279, 21] on span "Нове" at bounding box center [1266, 23] width 28 height 12
click at [1287, 51] on li "Прийнято" at bounding box center [1312, 54] width 132 height 23
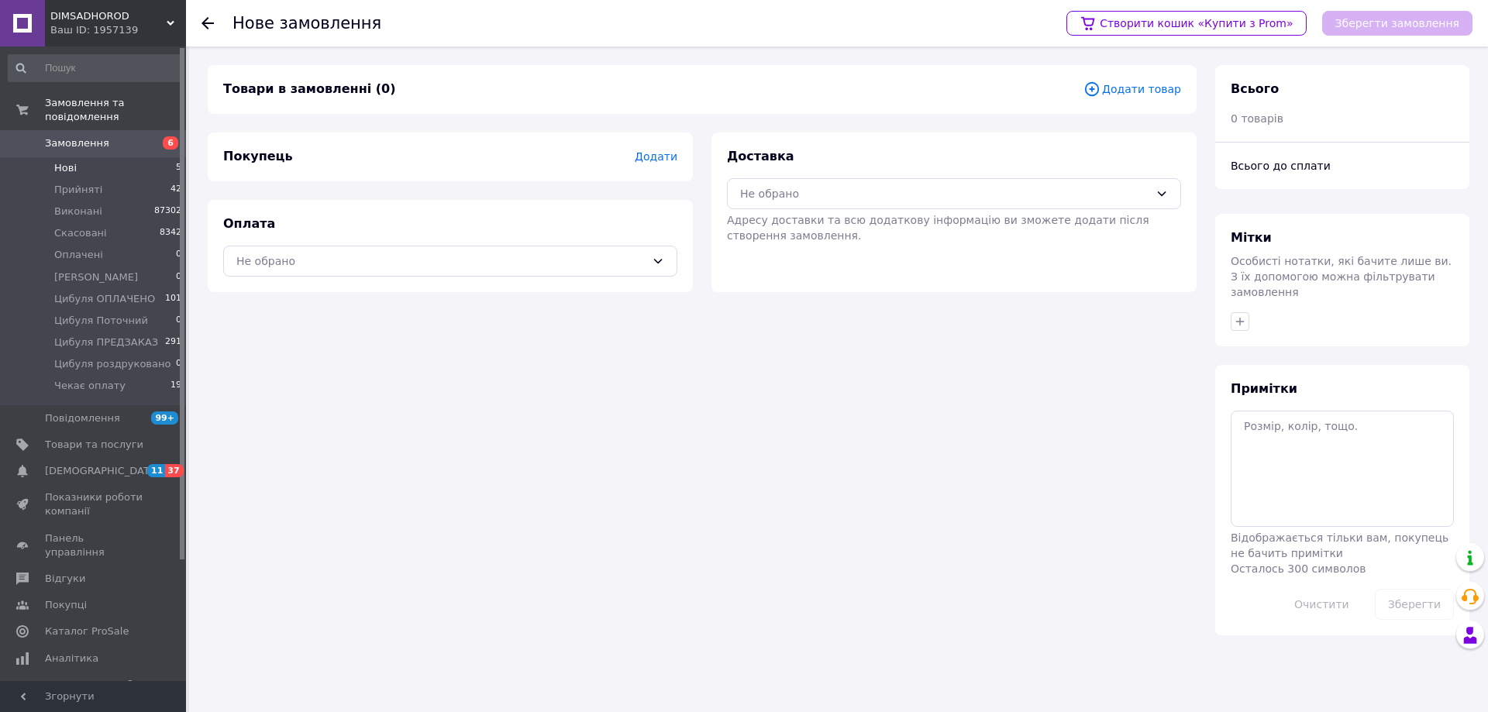
click at [57, 161] on span "Нові" at bounding box center [65, 168] width 22 height 14
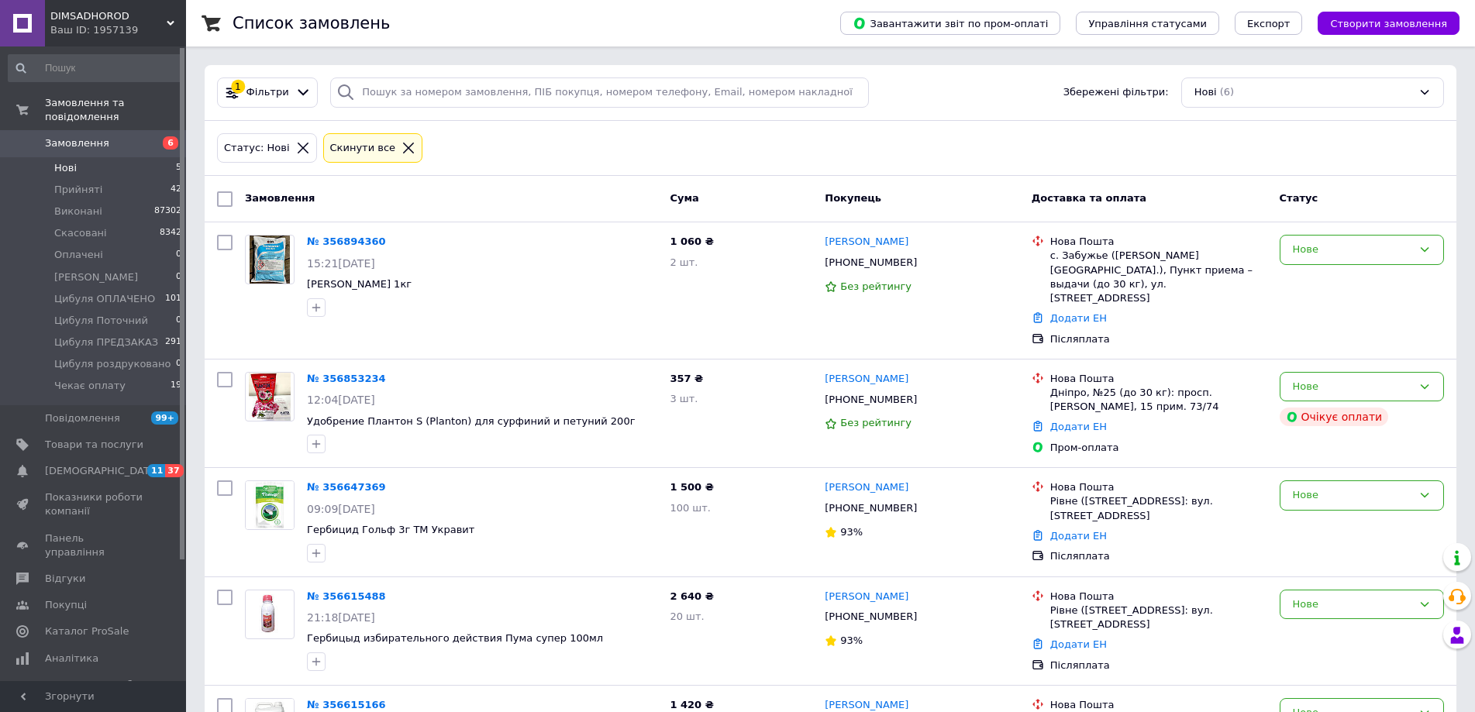
click at [336, 149] on div "Cкинути все" at bounding box center [363, 148] width 72 height 16
